Goal: Find specific page/section: Find specific page/section

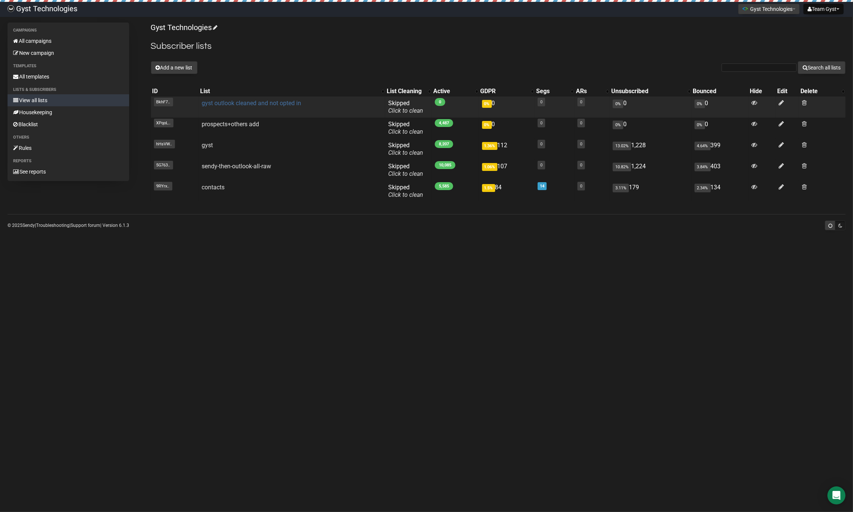
click at [267, 105] on link "gyst outlook cleaned and not opted in" at bounding box center [252, 103] width 100 height 7
click at [280, 103] on link "gyst outlook cleaned and not opted in" at bounding box center [252, 103] width 100 height 7
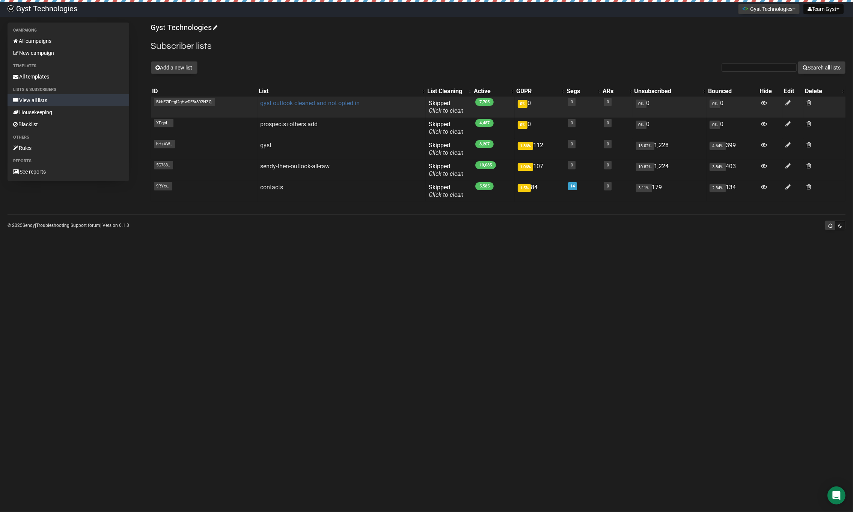
click at [273, 106] on link "gyst outlook cleaned and not opted in" at bounding box center [311, 103] width 100 height 7
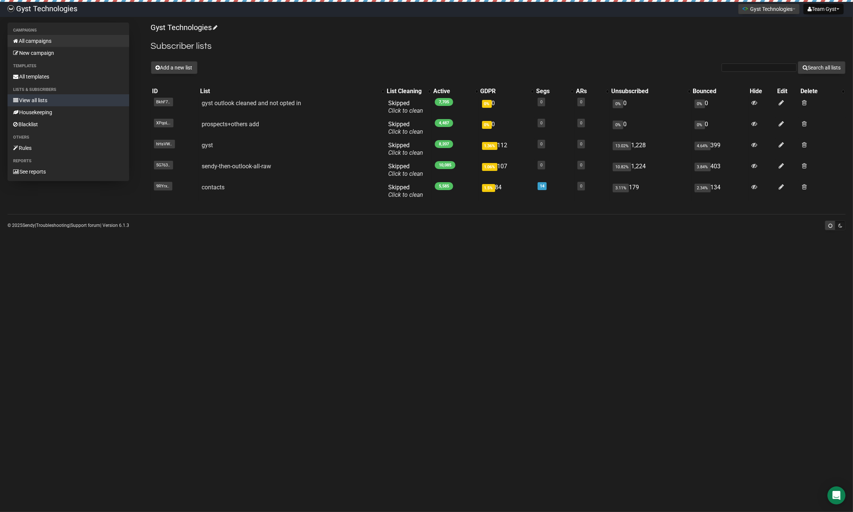
click at [40, 41] on link "All campaigns" at bounding box center [69, 41] width 122 height 12
